Goal: Information Seeking & Learning: Learn about a topic

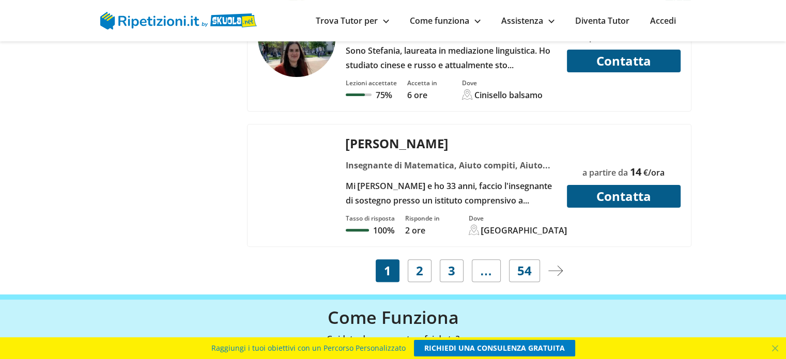
scroll to position [4195, 0]
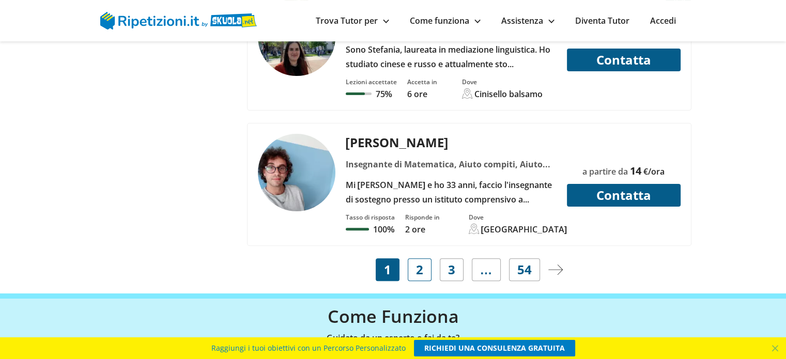
click at [414, 258] on link "2" at bounding box center [420, 269] width 24 height 23
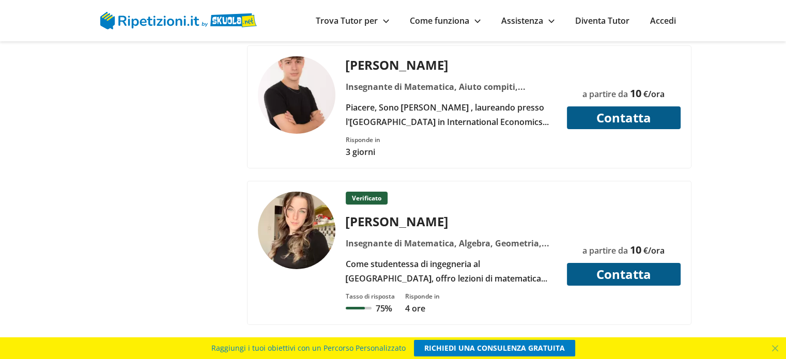
scroll to position [3404, 0]
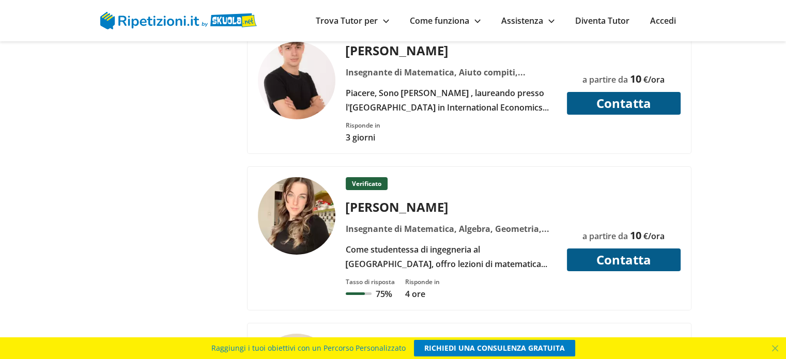
click at [415, 241] on div "Verificato Camilla B. Insegnante di Matematica, Algebra, Geometria, Inglese Tas…" at bounding box center [469, 238] width 443 height 143
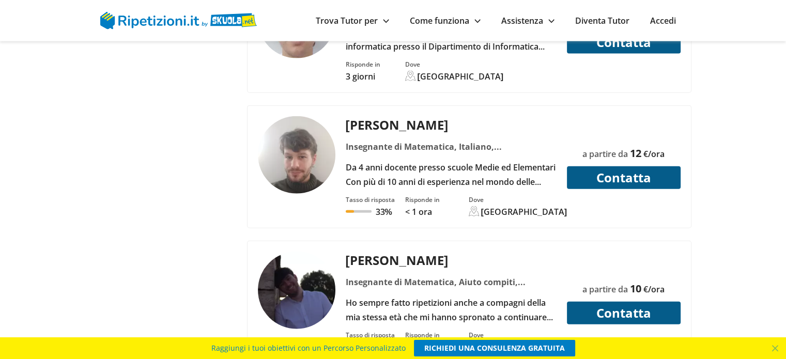
click at [371, 81] on div "Antonietta R. Insegnante di Matematica, Aiuto esame di terza media, Aiuto tesin…" at bounding box center [469, 54] width 452 height 4205
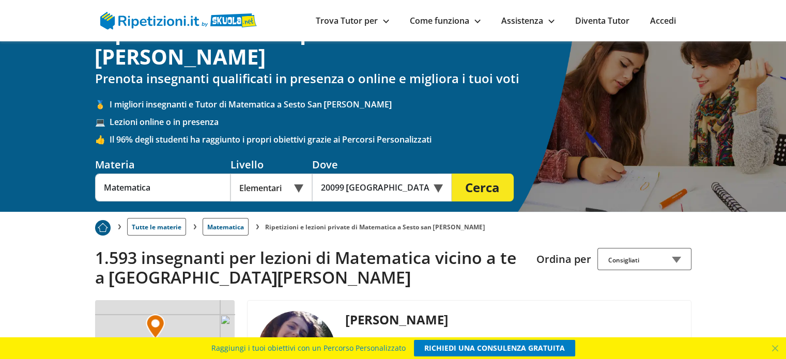
scroll to position [0, 0]
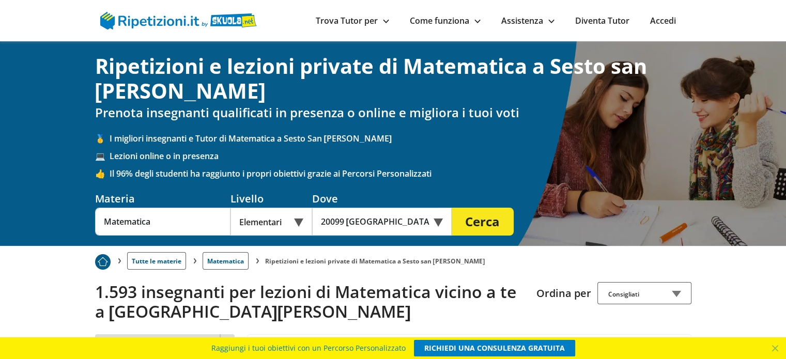
click at [598, 15] on link "Diventa Tutor" at bounding box center [602, 20] width 54 height 11
click at [661, 20] on link "Accedi" at bounding box center [663, 20] width 26 height 11
